Goal: Information Seeking & Learning: Learn about a topic

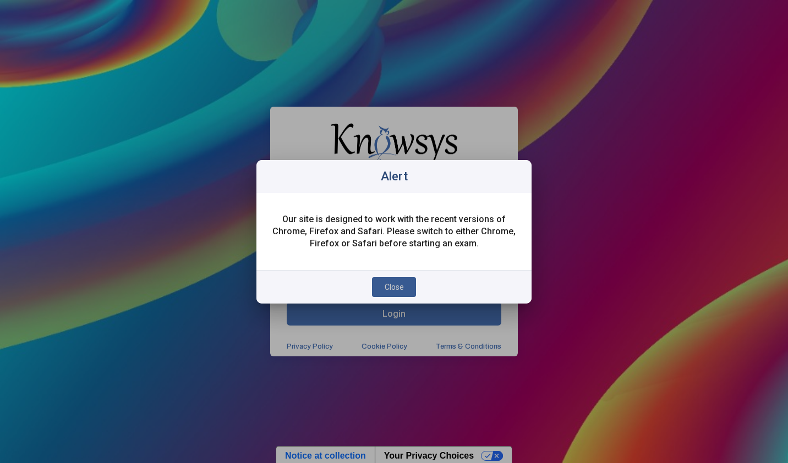
click at [398, 289] on span "Close" at bounding box center [394, 287] width 19 height 9
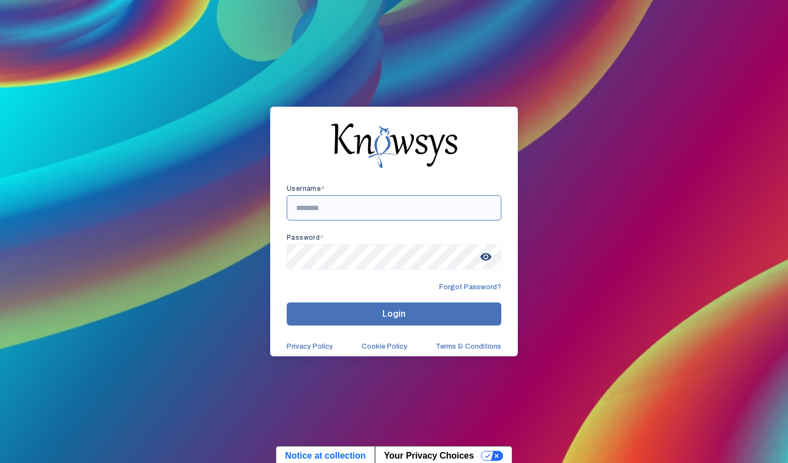
click at [394, 205] on input "text" at bounding box center [394, 207] width 215 height 25
type input "**********"
click at [32, 397] on div "**********" at bounding box center [394, 231] width 788 height 463
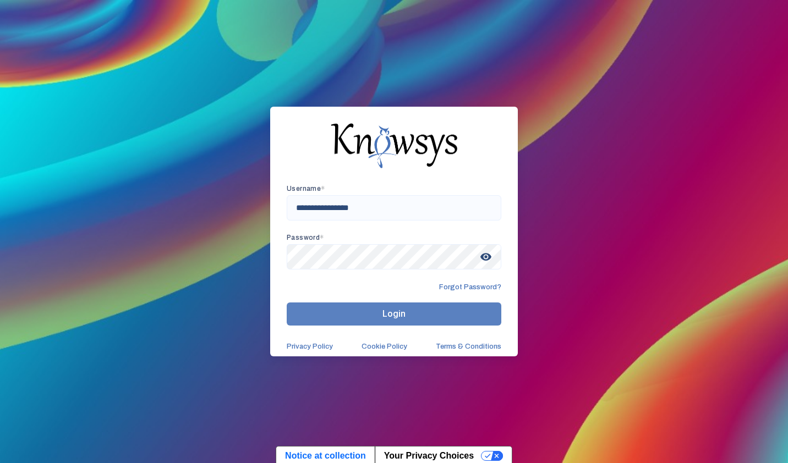
click at [353, 313] on button "Login" at bounding box center [394, 314] width 215 height 23
click at [486, 259] on span "visibility" at bounding box center [486, 257] width 20 height 20
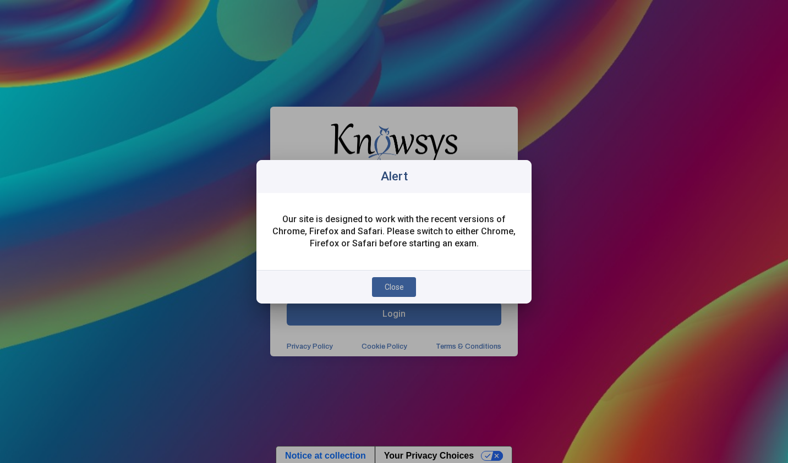
click at [397, 283] on span "Close" at bounding box center [394, 287] width 19 height 9
click at [398, 286] on span "Close" at bounding box center [394, 287] width 19 height 9
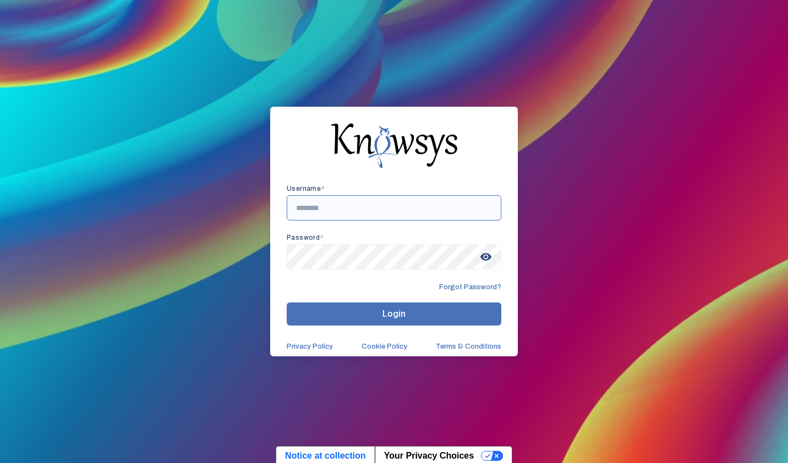
click at [370, 210] on input "text" at bounding box center [394, 207] width 215 height 25
type input "**********"
click at [481, 316] on button "Login" at bounding box center [394, 314] width 215 height 23
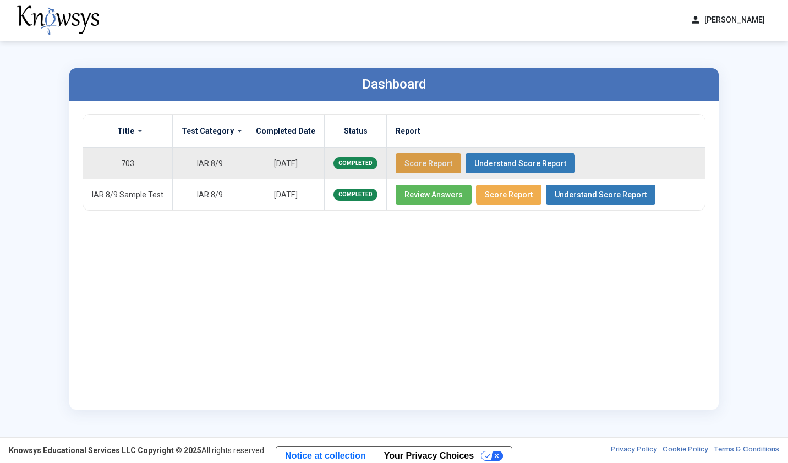
click at [421, 167] on span "Score Report" at bounding box center [428, 163] width 48 height 9
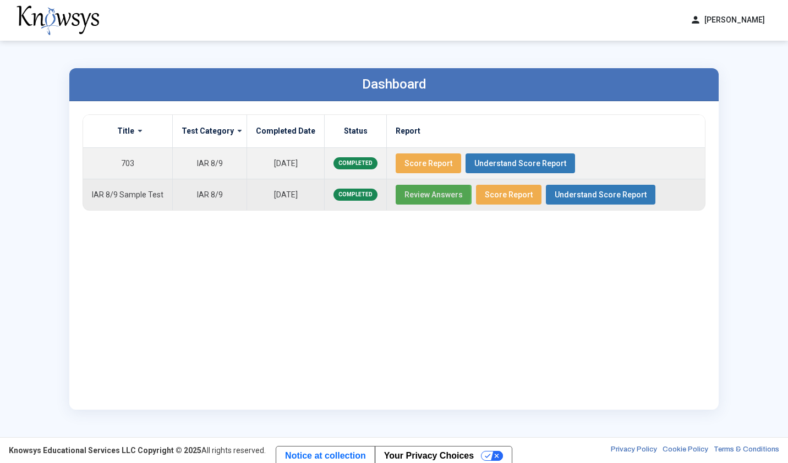
click at [410, 194] on span "Review Answers" at bounding box center [433, 194] width 58 height 9
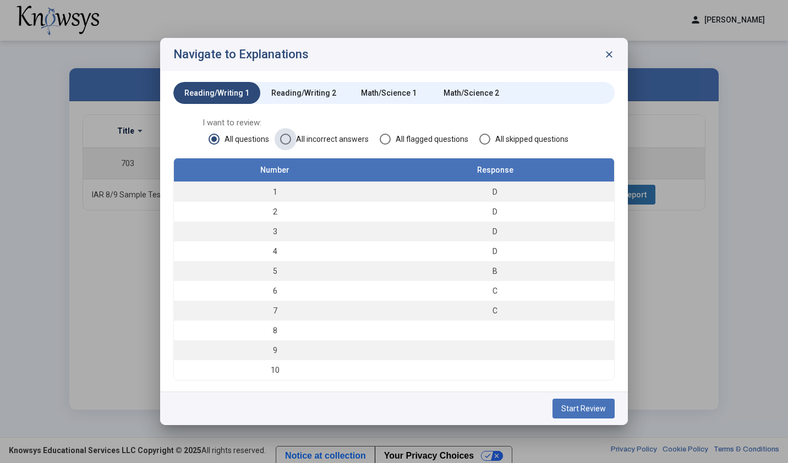
click at [286, 141] on span at bounding box center [285, 139] width 11 height 11
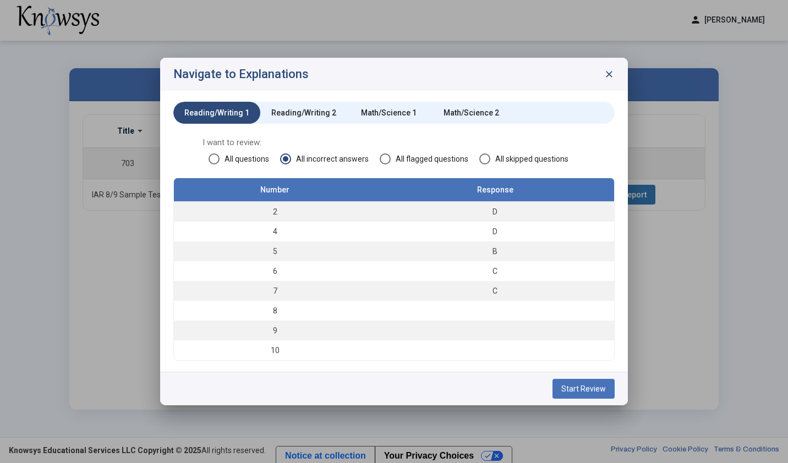
click at [483, 161] on span at bounding box center [484, 159] width 11 height 11
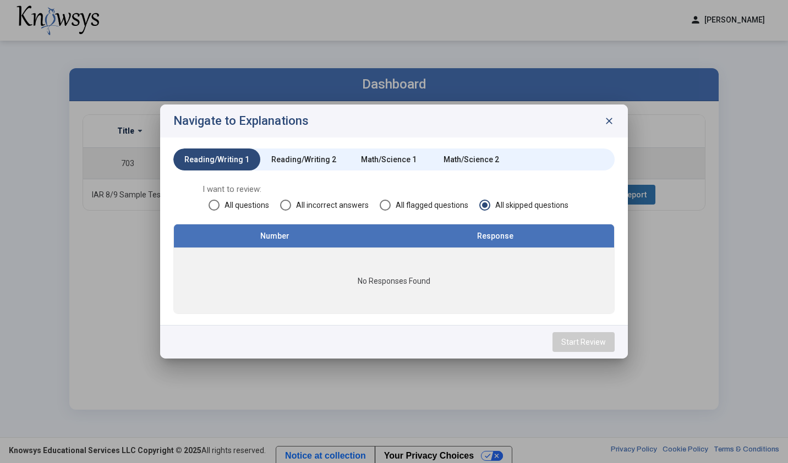
click at [286, 206] on span at bounding box center [285, 205] width 11 height 11
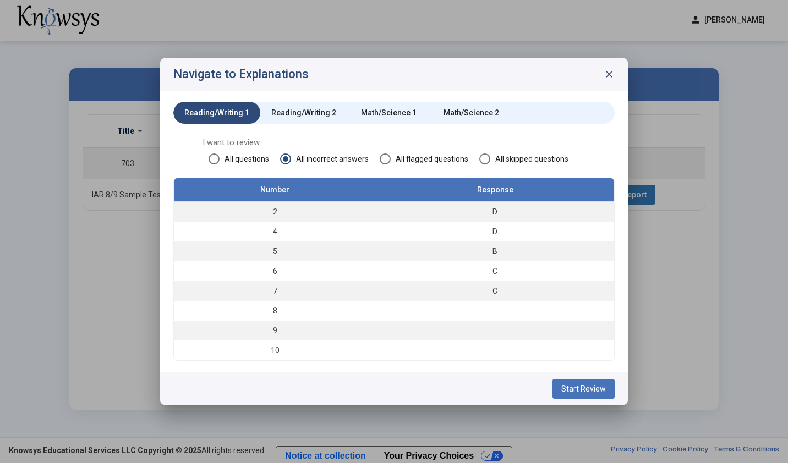
click at [299, 113] on div "Reading/Writing 2" at bounding box center [303, 112] width 65 height 11
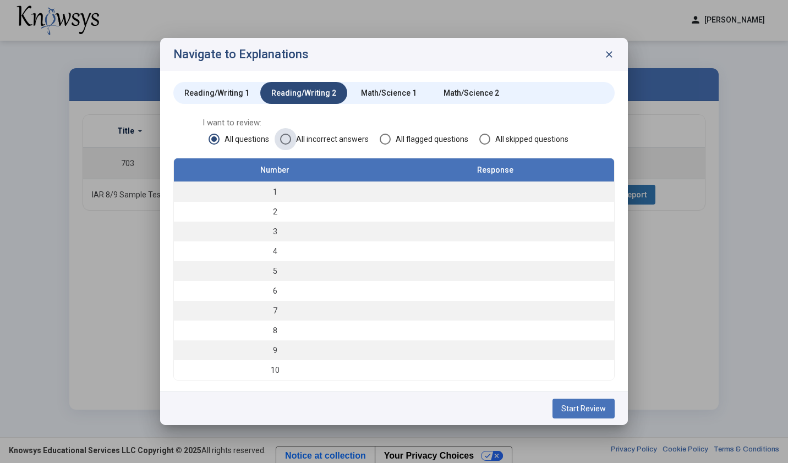
click at [285, 140] on span at bounding box center [285, 139] width 11 height 11
click at [364, 90] on div "Math/Science 1" at bounding box center [389, 92] width 56 height 11
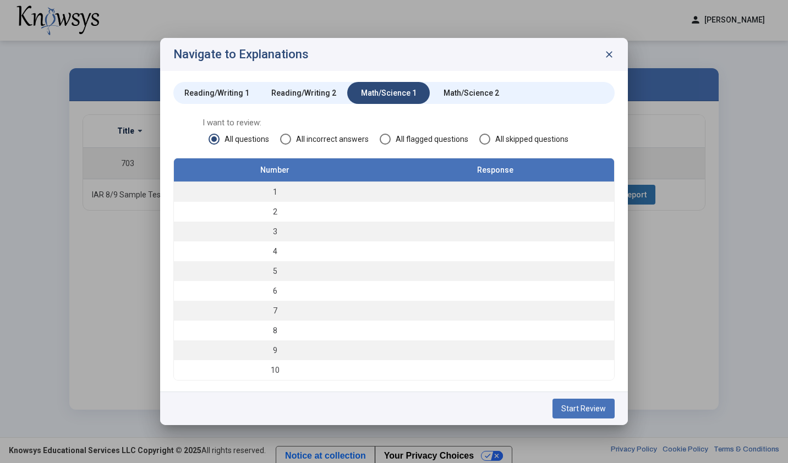
click at [291, 140] on span at bounding box center [285, 139] width 11 height 11
click at [453, 92] on div "Math/Science 2" at bounding box center [471, 92] width 56 height 11
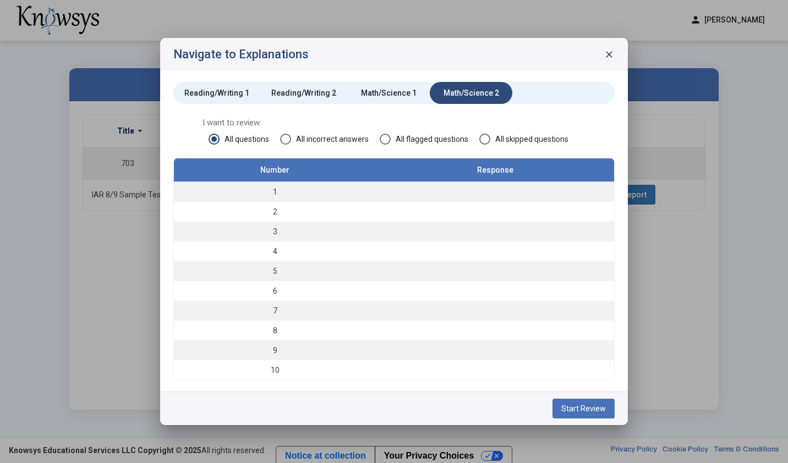
click at [218, 95] on div "Reading/Writing 1" at bounding box center [216, 92] width 65 height 11
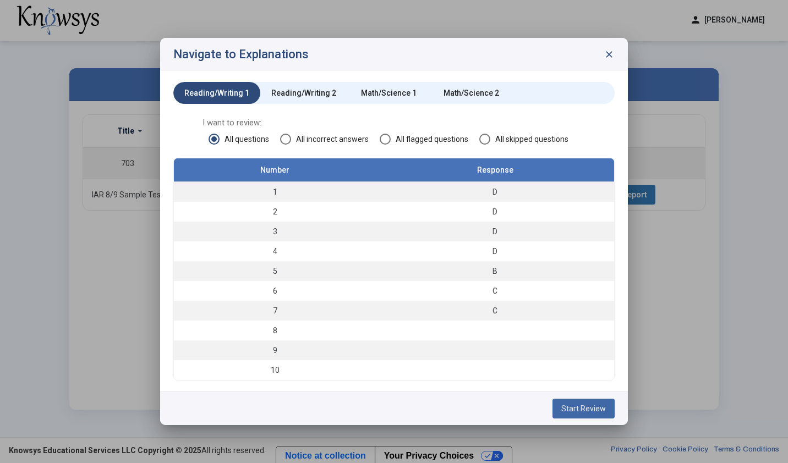
click at [589, 410] on span "Start Review" at bounding box center [583, 408] width 45 height 9
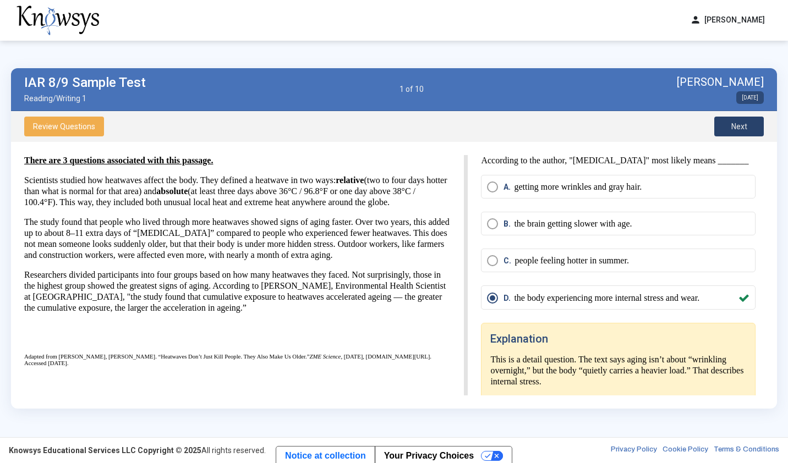
click at [733, 122] on span "Next" at bounding box center [739, 126] width 16 height 9
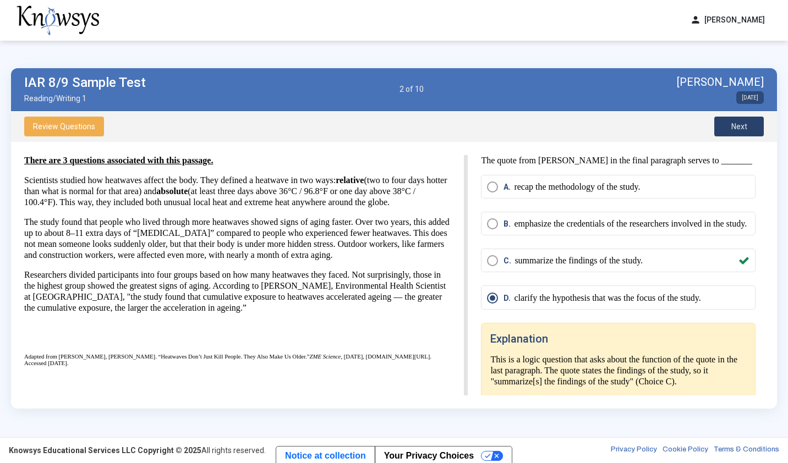
click at [733, 122] on span "Next" at bounding box center [739, 126] width 16 height 9
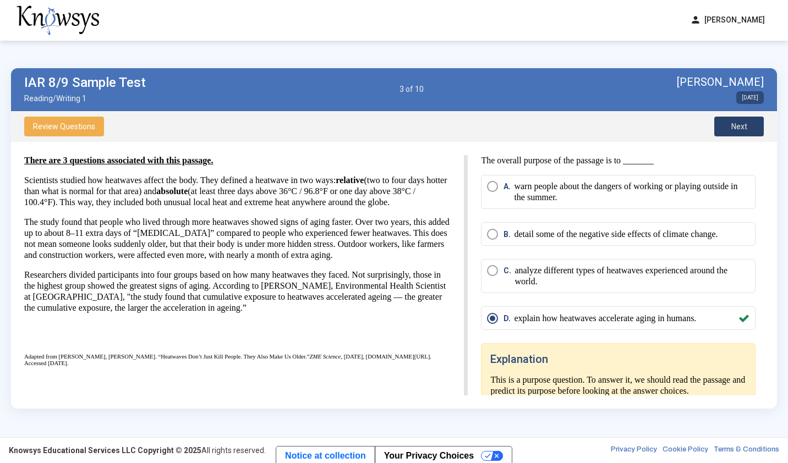
click at [733, 122] on span "Next" at bounding box center [739, 126] width 16 height 9
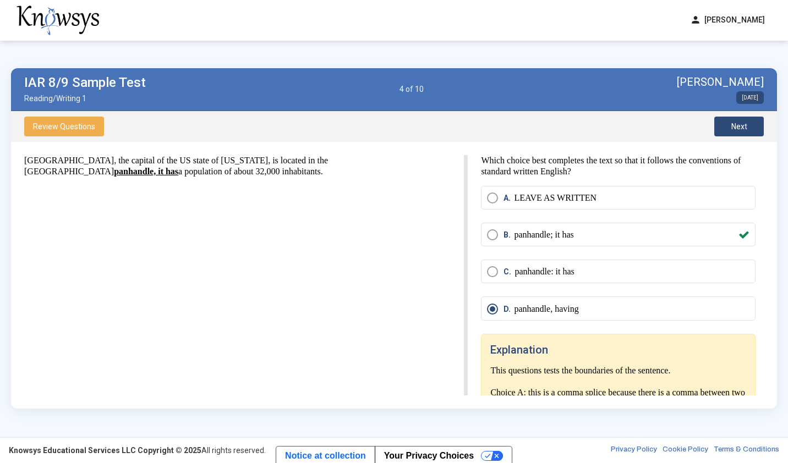
click at [733, 122] on span "Next" at bounding box center [739, 126] width 16 height 9
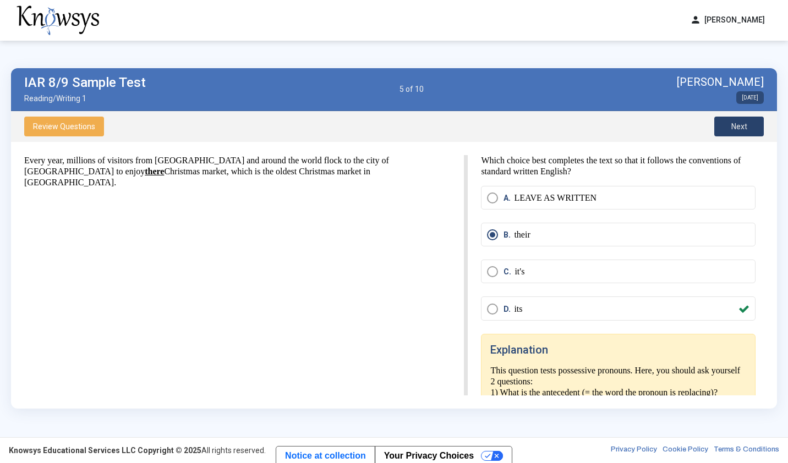
click at [742, 127] on span "Next" at bounding box center [739, 126] width 16 height 9
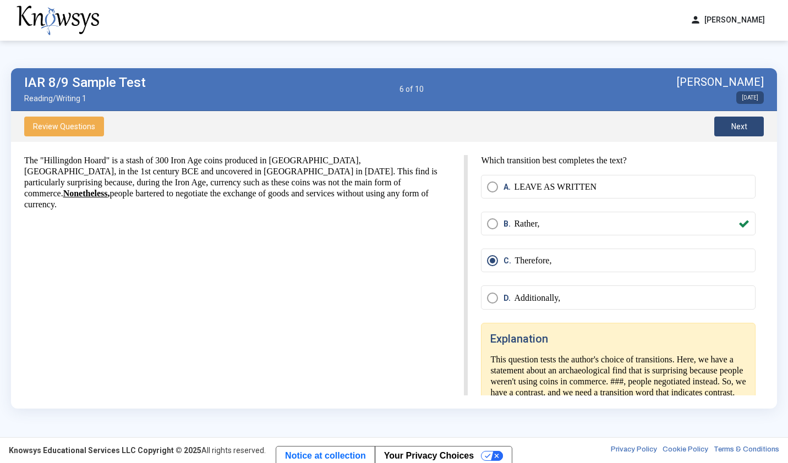
click at [742, 127] on span "Next" at bounding box center [739, 126] width 16 height 9
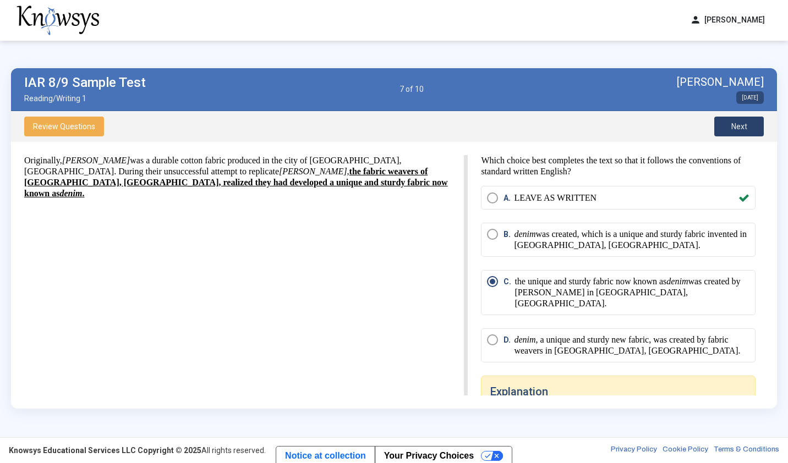
click at [742, 127] on span "Next" at bounding box center [739, 126] width 16 height 9
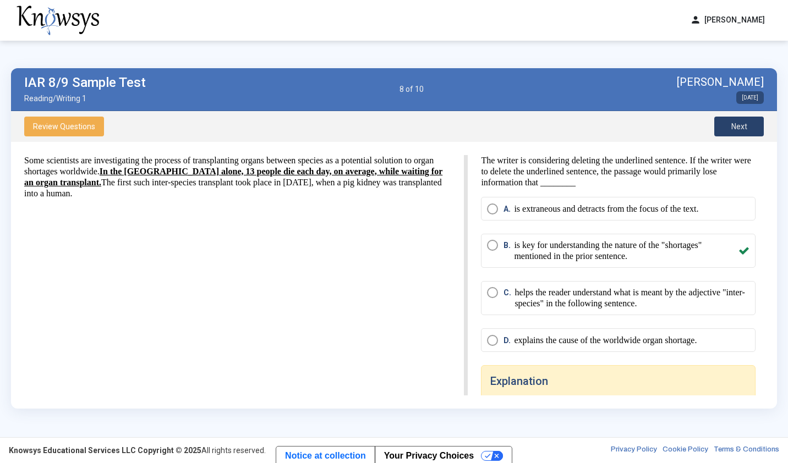
click at [742, 127] on span "Next" at bounding box center [739, 126] width 16 height 9
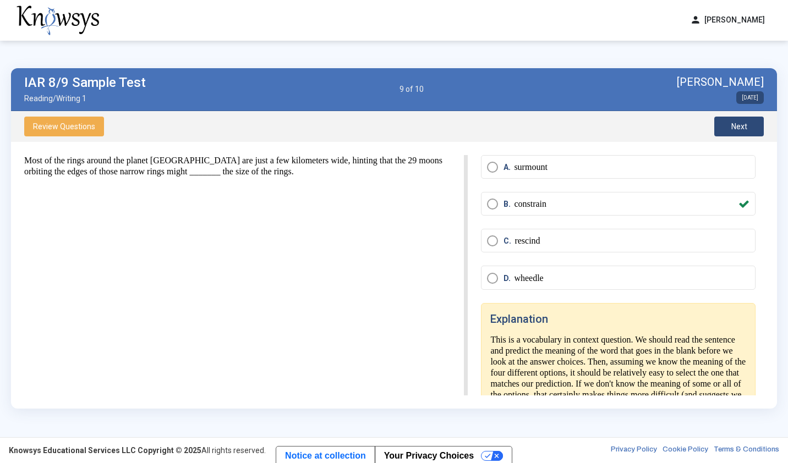
click at [742, 127] on span "Next" at bounding box center [739, 126] width 16 height 9
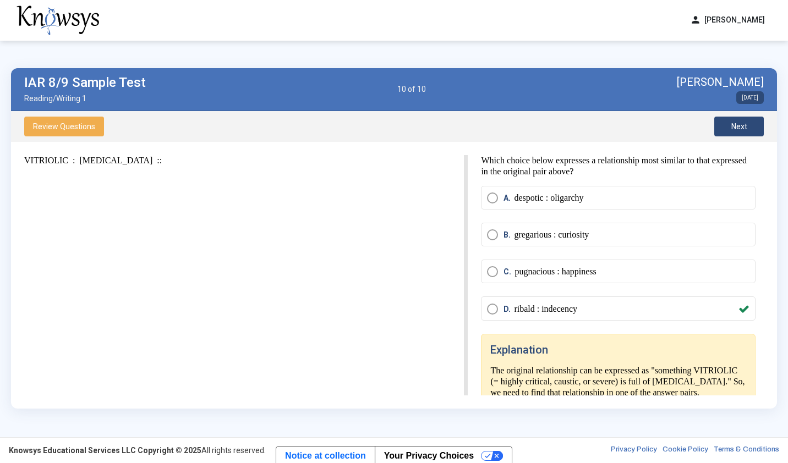
click at [743, 130] on span "Next" at bounding box center [739, 126] width 16 height 9
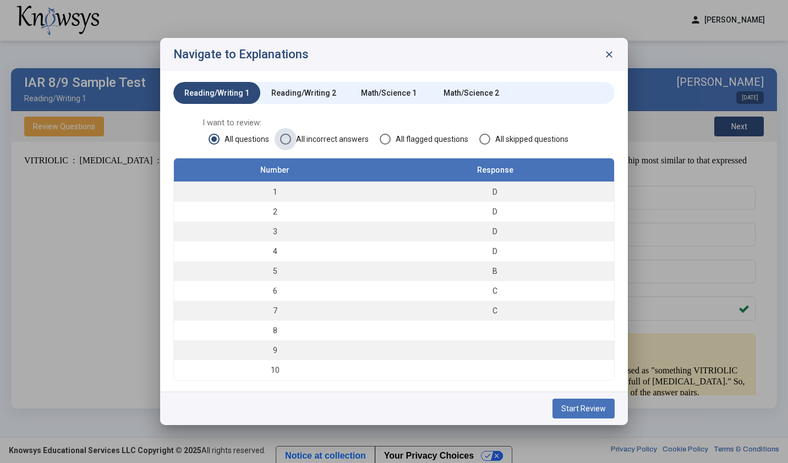
click at [285, 143] on span at bounding box center [285, 139] width 11 height 11
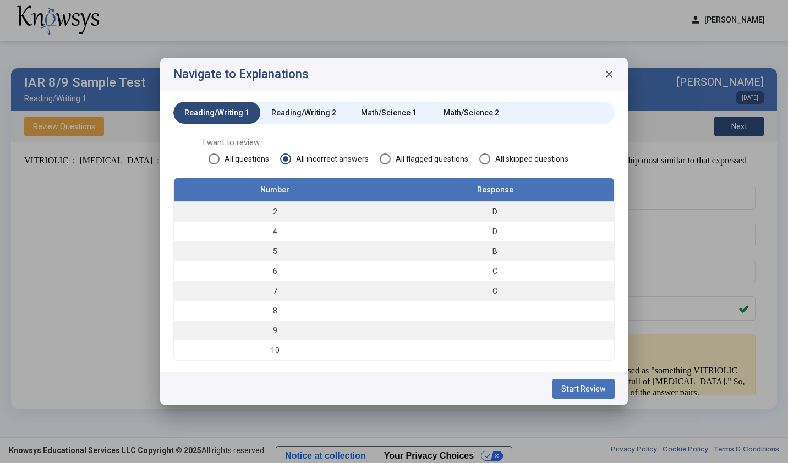
click at [612, 73] on span "close" at bounding box center [609, 74] width 11 height 11
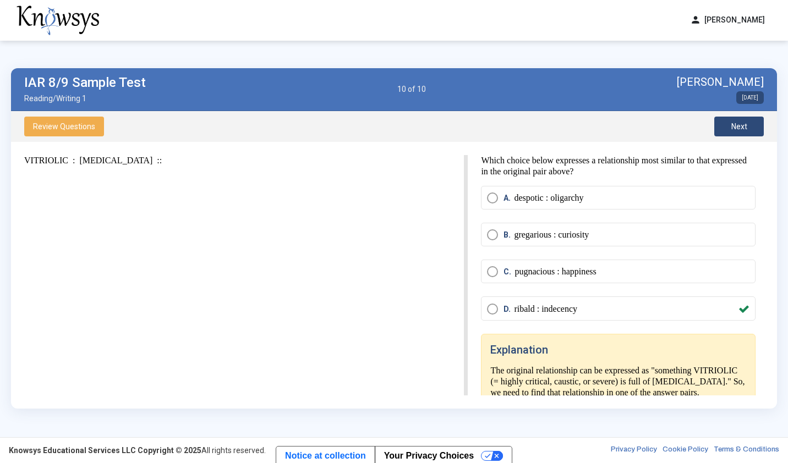
click at [744, 19] on button "person [PERSON_NAME]" at bounding box center [727, 20] width 88 height 18
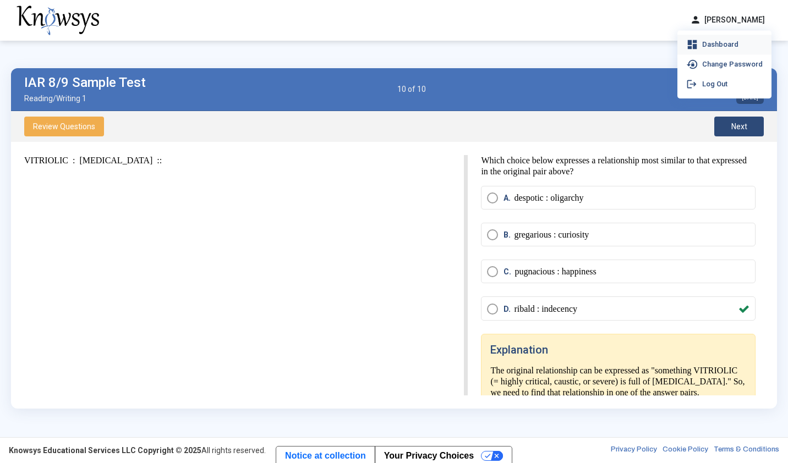
click at [727, 41] on span "Dashboard" at bounding box center [720, 45] width 36 height 9
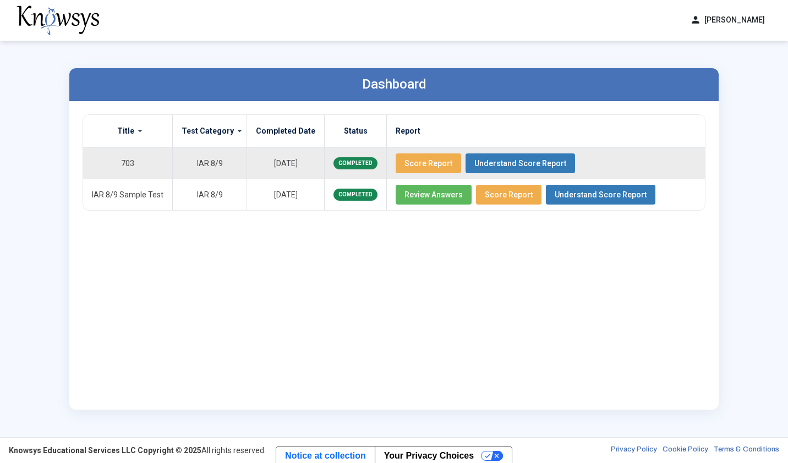
click at [498, 164] on span "Understand Score Report" at bounding box center [520, 163] width 92 height 9
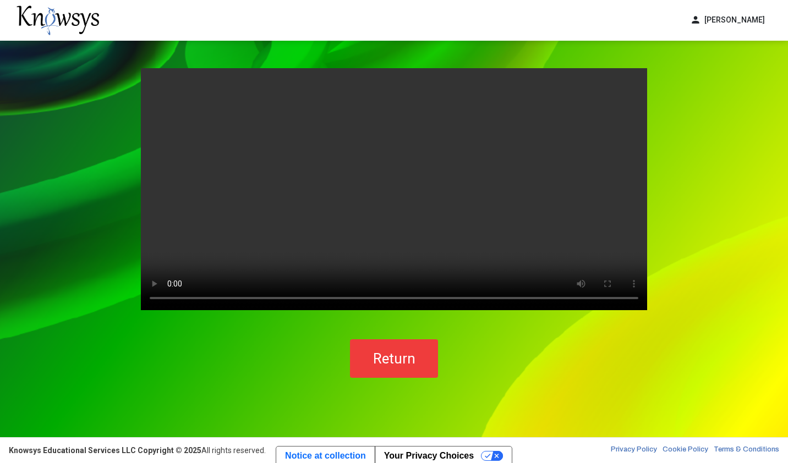
click at [749, 19] on button "person [PERSON_NAME]" at bounding box center [727, 20] width 88 height 18
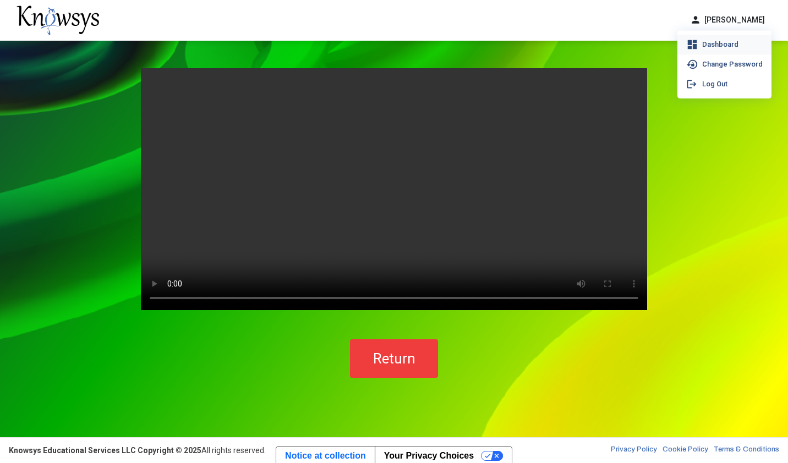
click at [731, 44] on span "Dashboard" at bounding box center [720, 45] width 36 height 9
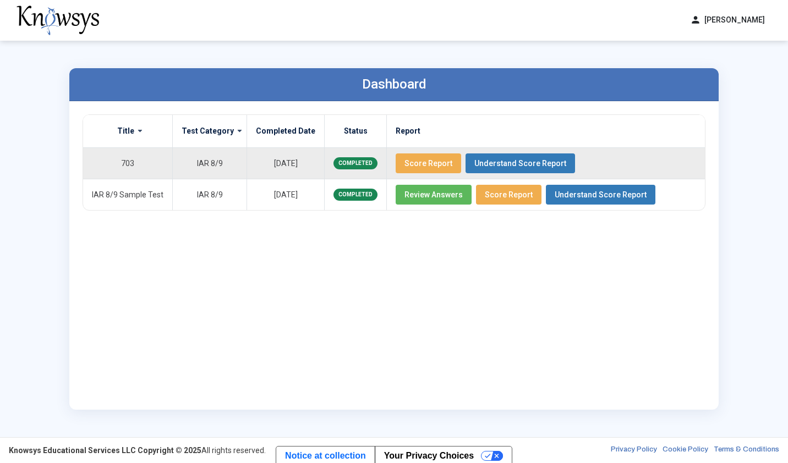
click at [430, 160] on span "Score Report" at bounding box center [428, 163] width 48 height 9
